Goal: Task Accomplishment & Management: Complete application form

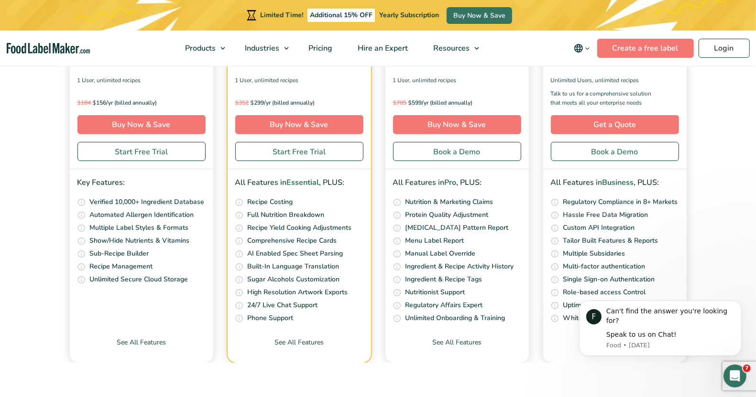
scroll to position [3465, 0]
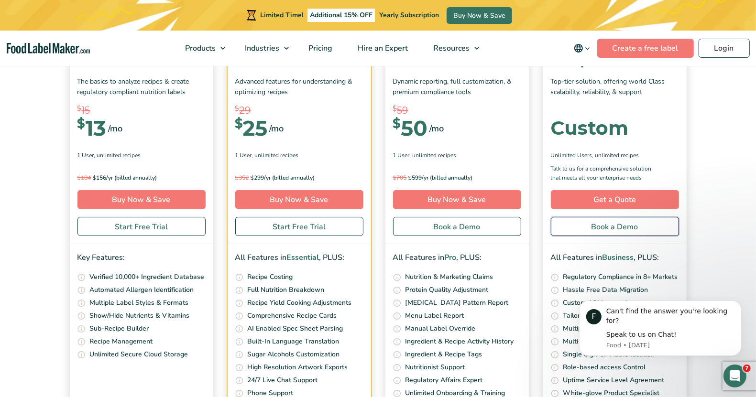
click at [605, 223] on link "Book a Demo" at bounding box center [615, 226] width 128 height 19
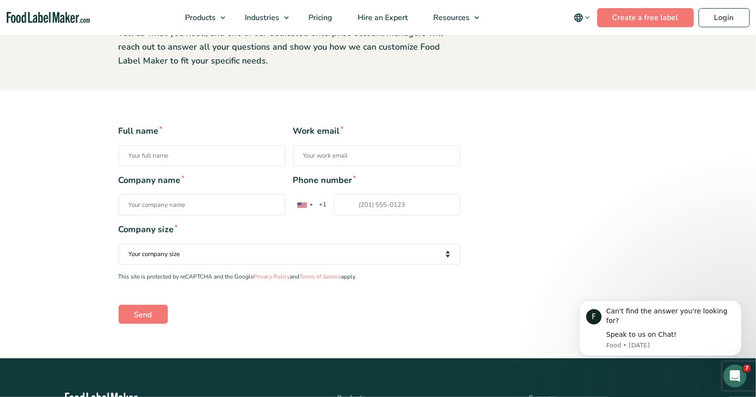
click at [198, 154] on input "Full name *" at bounding box center [202, 155] width 167 height 21
type input "[PERSON_NAME] testing"
click at [316, 166] on input "Work email *" at bounding box center [376, 155] width 167 height 21
click at [388, 157] on input "Work email *" at bounding box center [376, 155] width 167 height 21
type input "[PERSON_NAME][EMAIL_ADDRESS][DOMAIN_NAME]"
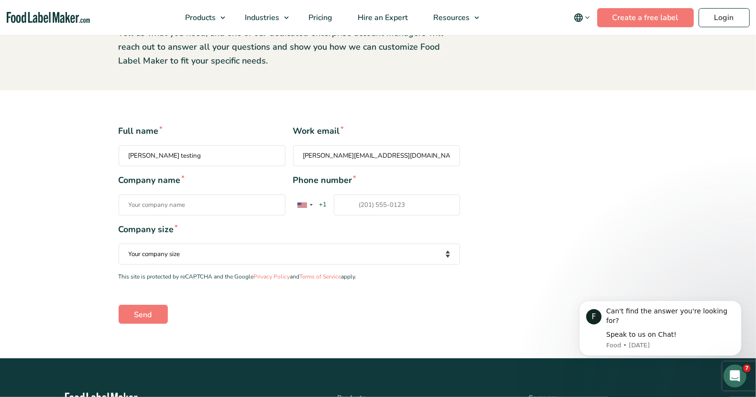
click at [170, 197] on input "Company name *" at bounding box center [202, 205] width 167 height 21
type input "Company Name"
click at [191, 161] on input "[PERSON_NAME] testing" at bounding box center [202, 155] width 167 height 21
type input "[PERSON_NAME] testing"
click at [386, 213] on input "Phone number * [GEOGRAPHIC_DATA] +1 [GEOGRAPHIC_DATA] +44 [GEOGRAPHIC_DATA] (‫[…" at bounding box center [397, 205] width 126 height 21
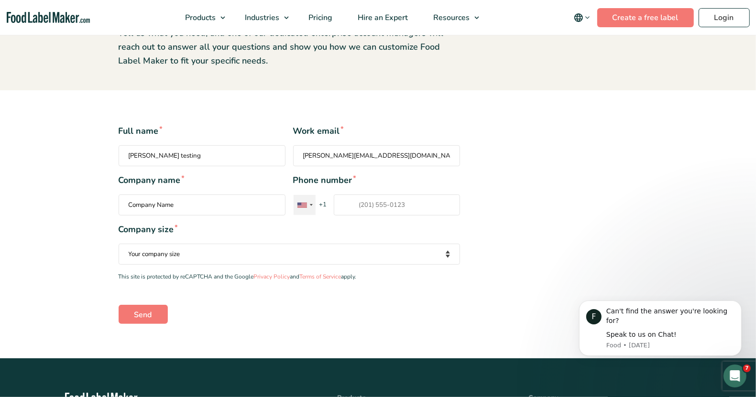
click at [312, 210] on div "Contact form" at bounding box center [304, 205] width 22 height 20
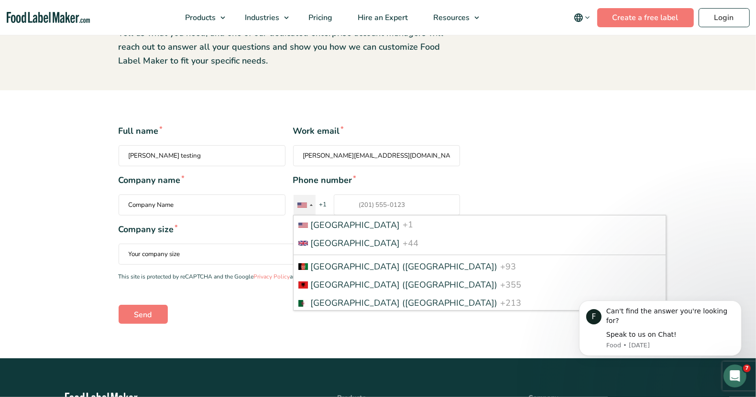
scroll to position [4220, 0]
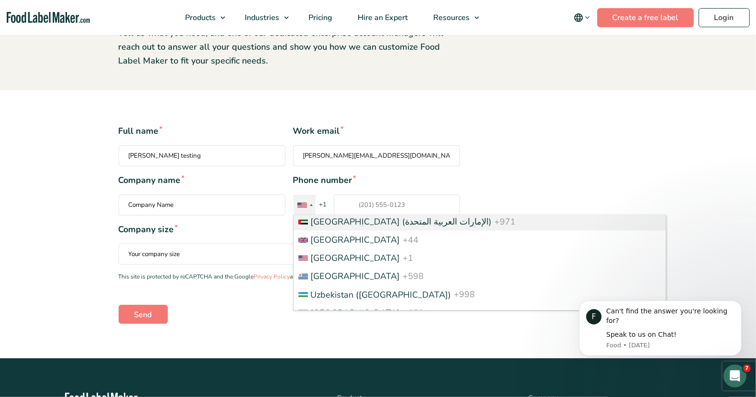
click at [373, 231] on li "[GEOGRAPHIC_DATA] (‫الإمارات العربية المتحدة‬‎) +971" at bounding box center [479, 222] width 372 height 18
click at [373, 216] on input "Phone number * [GEOGRAPHIC_DATA] +1 [GEOGRAPHIC_DATA] +44 [GEOGRAPHIC_DATA] (‫[…" at bounding box center [397, 205] width 126 height 21
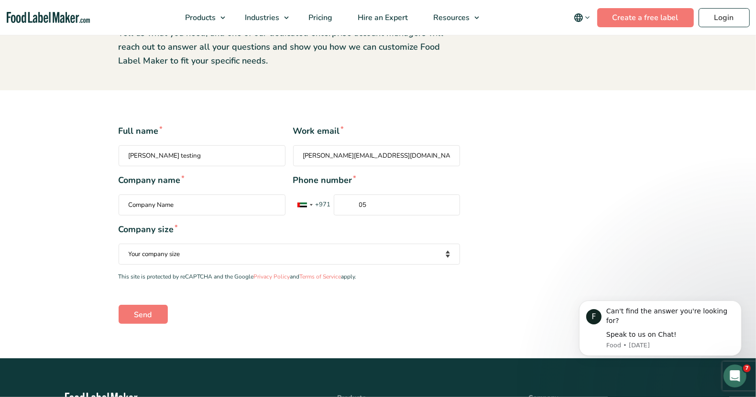
type input "0"
type input "529877244"
click at [479, 225] on div "Full name * [PERSON_NAME] testing Work email * [PERSON_NAME][EMAIL_ADDRESS][DOM…" at bounding box center [377, 224] width 533 height 199
click at [356, 271] on div "Full name * [PERSON_NAME] testing Work email * [PERSON_NAME][EMAIL_ADDRESS][DOM…" at bounding box center [289, 224] width 356 height 199
click at [361, 251] on select "Your company size Fewer than 10 Employees 10 to 50 Employees 51 to 500 Employee…" at bounding box center [289, 254] width 341 height 21
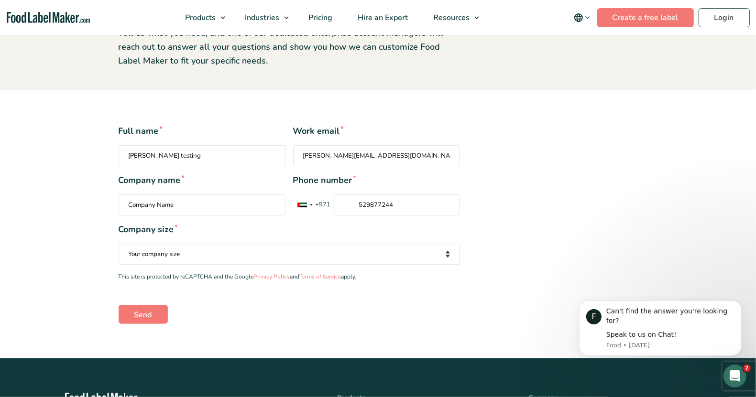
select select "Fewer than 10 Employees"
click at [119, 244] on select "Your company size Fewer than 10 Employees 10 to 50 Employees 51 to 500 Employee…" at bounding box center [289, 254] width 341 height 21
click at [138, 315] on input "Send" at bounding box center [143, 314] width 49 height 19
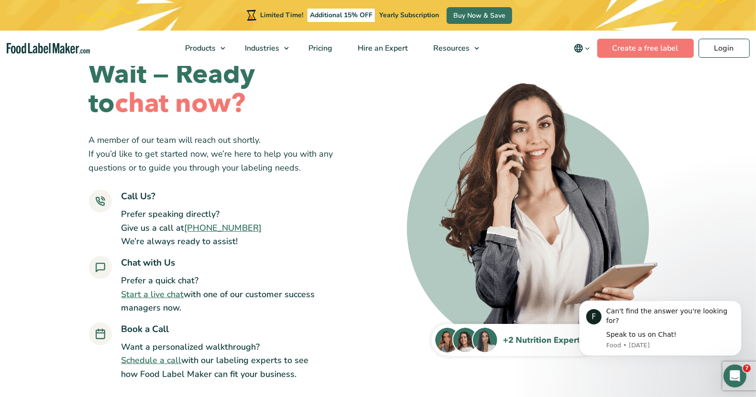
scroll to position [60, 0]
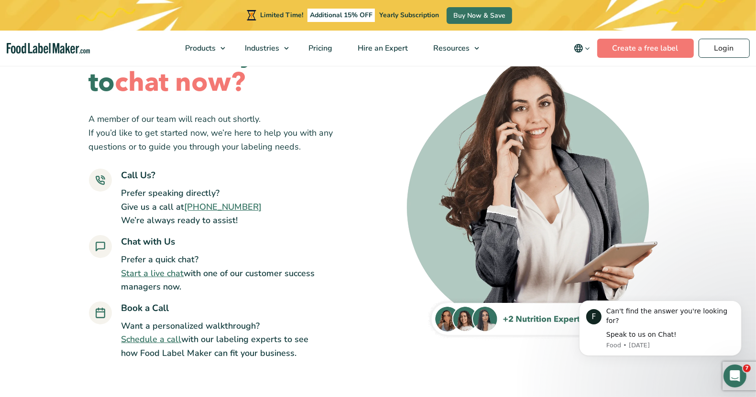
click at [170, 275] on link "Start a live chat" at bounding box center [152, 273] width 63 height 11
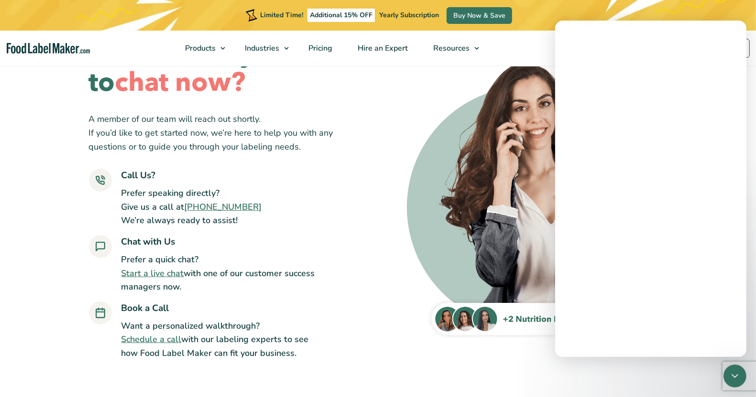
scroll to position [0, 0]
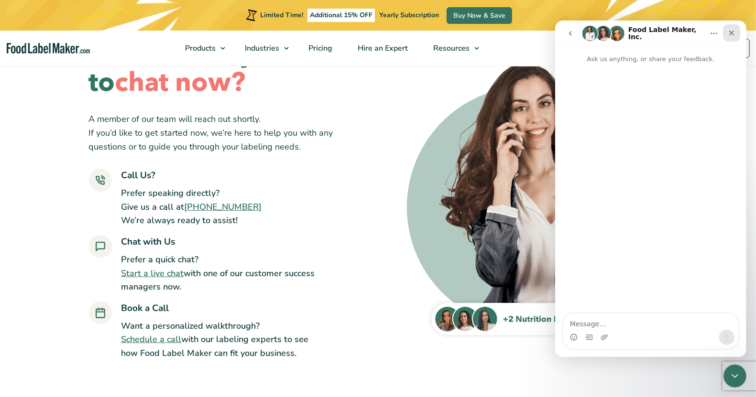
click at [733, 32] on icon "Close" at bounding box center [731, 33] width 8 height 8
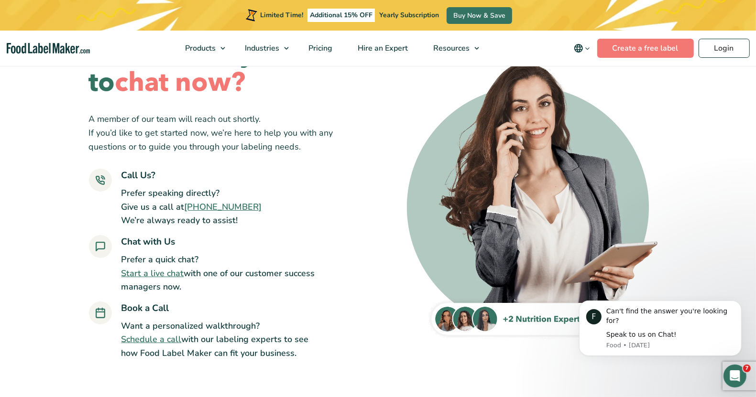
click at [225, 207] on link "[PHONE_NUMBER]" at bounding box center [223, 206] width 77 height 11
click at [154, 341] on link "Schedule a call" at bounding box center [151, 339] width 60 height 11
